Goal: Information Seeking & Learning: Learn about a topic

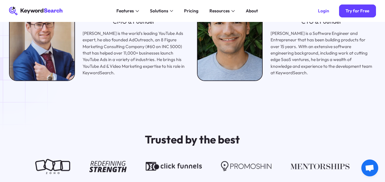
scroll to position [796, 0]
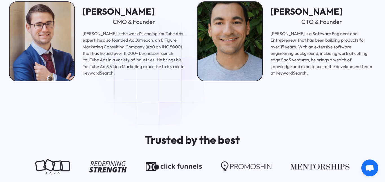
scroll to position [796, 0]
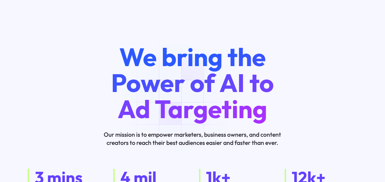
scroll to position [796, 0]
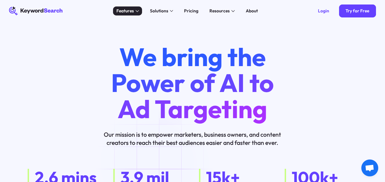
click at [124, 11] on div "Features" at bounding box center [124, 11] width 17 height 6
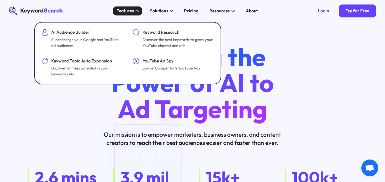
click at [118, 8] on div "Features" at bounding box center [124, 11] width 17 height 6
